Goal: Task Accomplishment & Management: Manage account settings

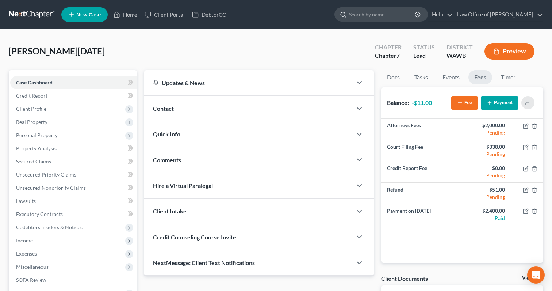
click at [373, 9] on input "search" at bounding box center [382, 15] width 67 height 14
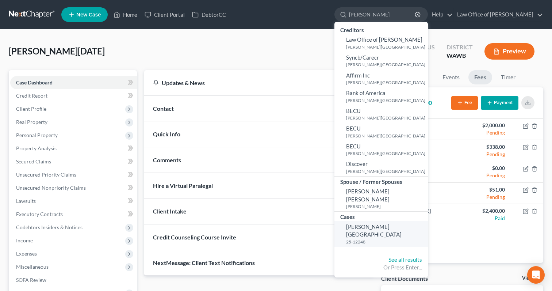
type input "[PERSON_NAME]"
click at [392, 239] on small "25-12248" at bounding box center [386, 242] width 80 height 6
select select "6"
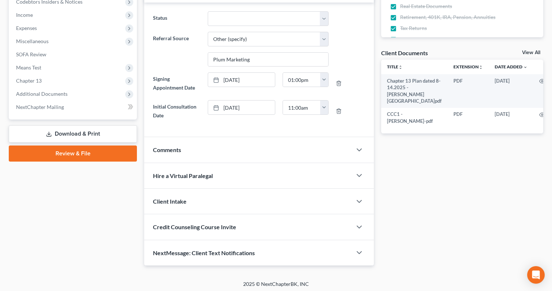
scroll to position [228, 0]
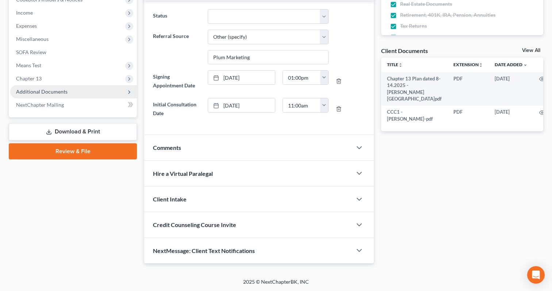
click at [97, 92] on span "Additional Documents" at bounding box center [73, 91] width 127 height 13
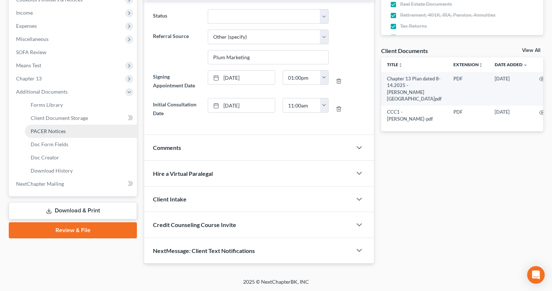
click at [86, 130] on link "PACER Notices" at bounding box center [81, 131] width 112 height 13
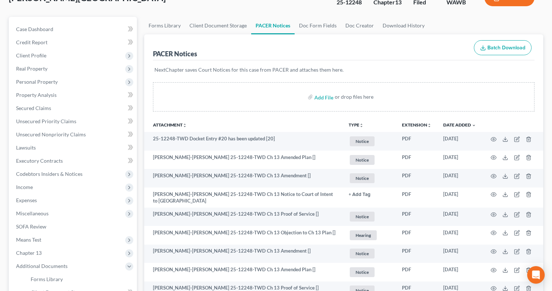
scroll to position [61, 0]
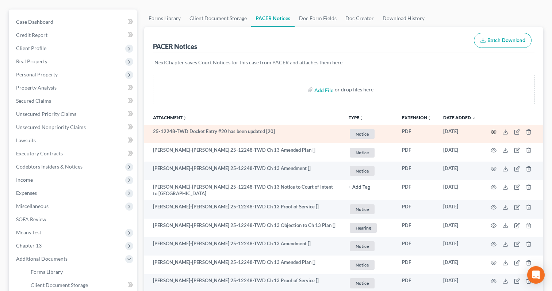
click at [494, 130] on icon "button" at bounding box center [494, 132] width 6 height 6
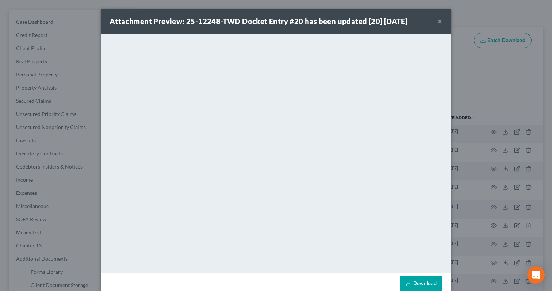
click at [439, 22] on button "×" at bounding box center [440, 21] width 5 height 9
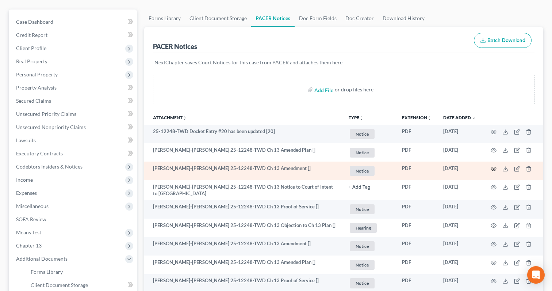
click at [494, 168] on icon "button" at bounding box center [494, 169] width 6 height 6
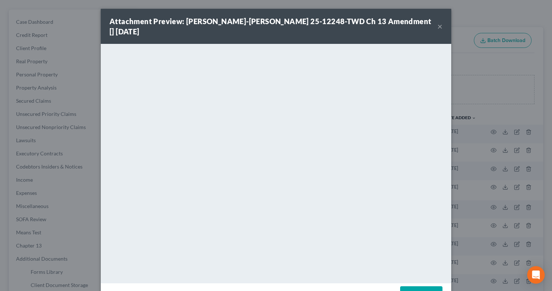
click at [439, 22] on button "×" at bounding box center [440, 26] width 5 height 9
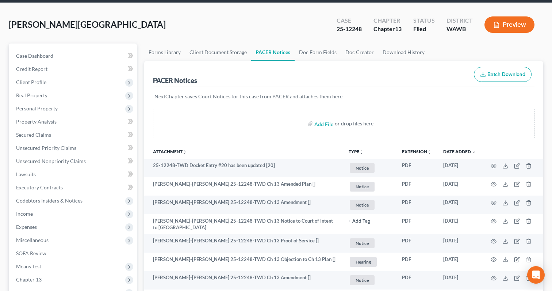
scroll to position [0, 0]
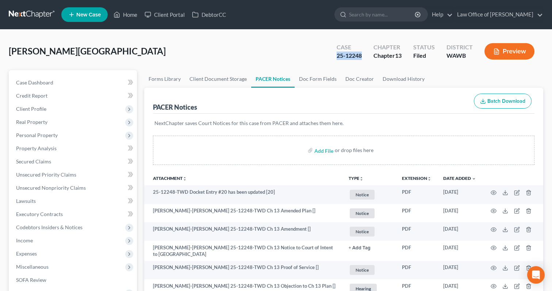
drag, startPoint x: 367, startPoint y: 55, endPoint x: 336, endPoint y: 56, distance: 30.3
click at [336, 56] on div "Case 25-12248" at bounding box center [349, 52] width 37 height 22
copy div "25-12248"
click at [390, 14] on input "search" at bounding box center [382, 15] width 67 height 14
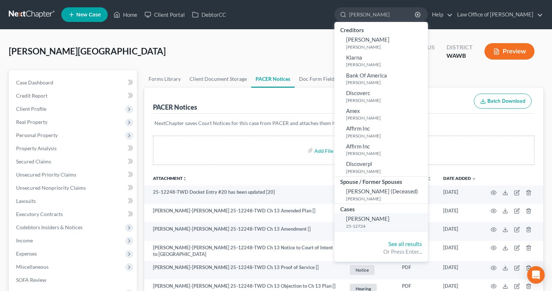
type input "[PERSON_NAME]"
click at [390, 221] on span "[PERSON_NAME]" at bounding box center [367, 218] width 43 height 7
select select "6"
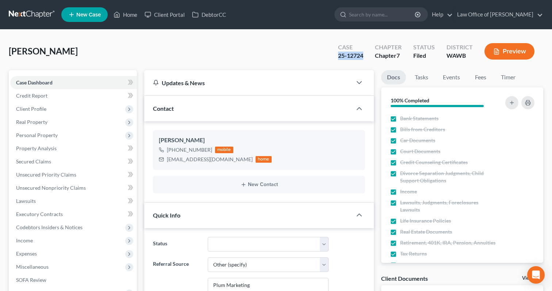
drag, startPoint x: 368, startPoint y: 56, endPoint x: 336, endPoint y: 56, distance: 31.8
click at [336, 56] on div "Case 25-12724" at bounding box center [350, 52] width 37 height 22
copy div "25-12724"
click at [30, 15] on link at bounding box center [32, 14] width 47 height 13
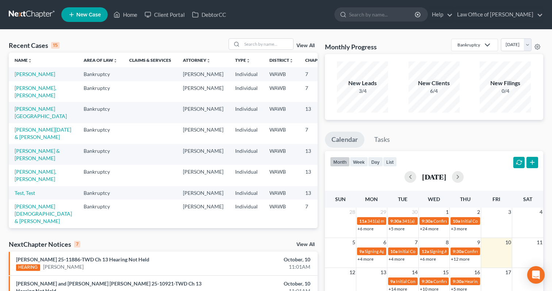
click at [308, 244] on link "View All" at bounding box center [306, 244] width 18 height 5
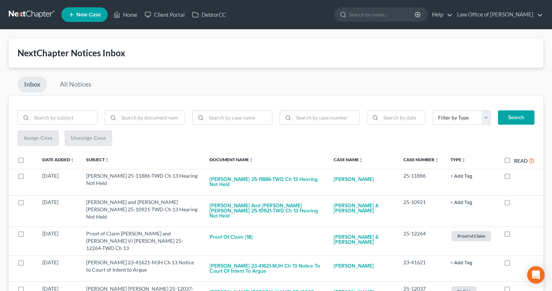
click at [514, 161] on label "Read" at bounding box center [524, 160] width 20 height 8
click at [517, 161] on input "Read" at bounding box center [519, 158] width 5 height 5
checkbox input "true"
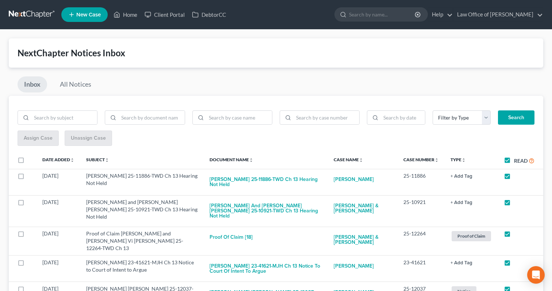
checkbox input "true"
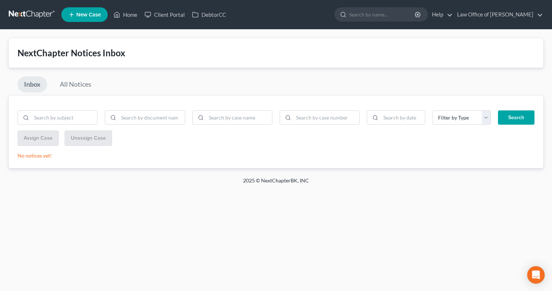
click at [37, 18] on link at bounding box center [32, 14] width 47 height 13
